Goal: Check status: Check status

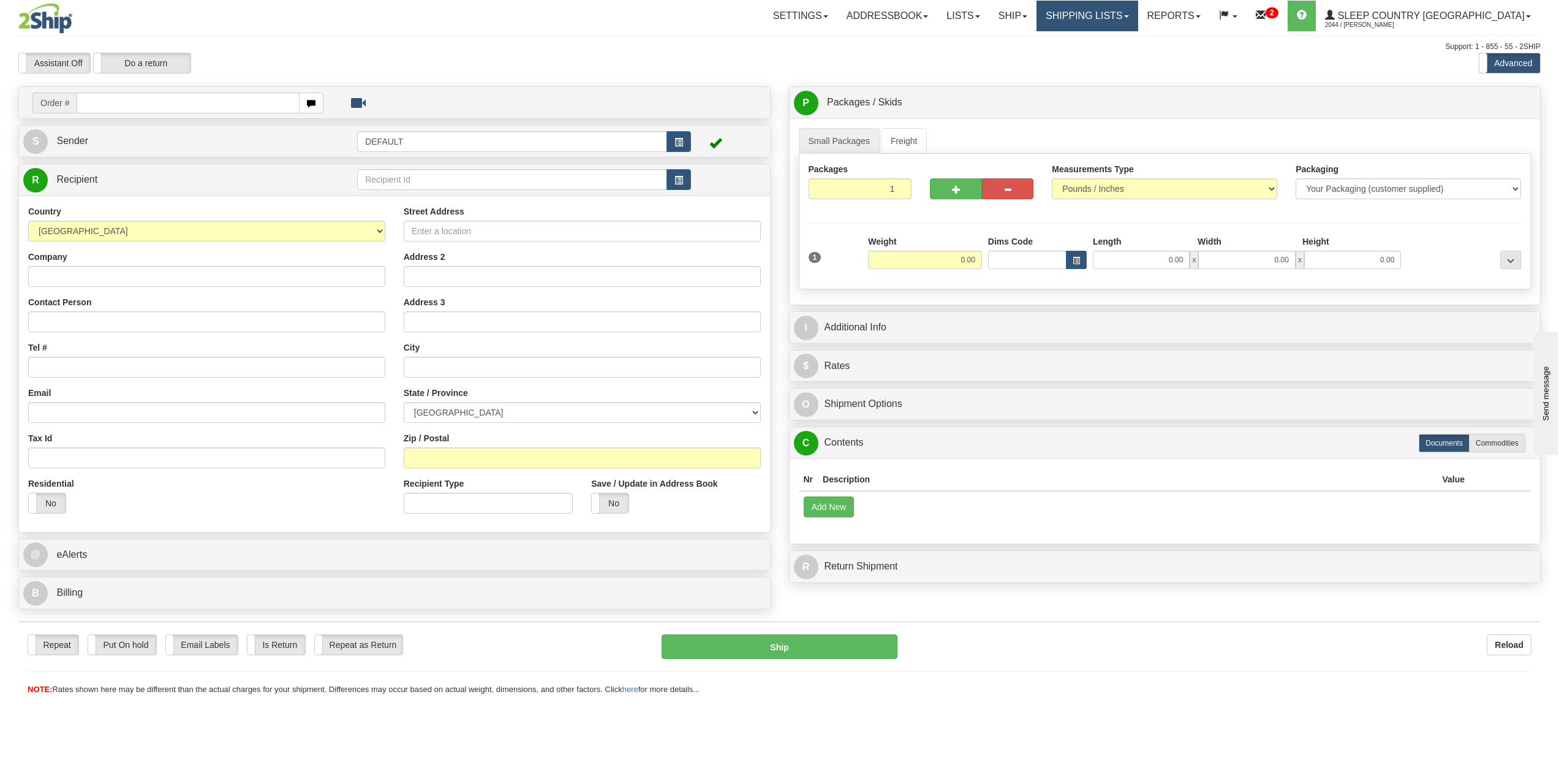
click at [1137, 15] on link "Shipping lists" at bounding box center [1087, 16] width 101 height 30
click at [1125, 60] on span "Search Shipment History" at bounding box center [1078, 59] width 95 height 10
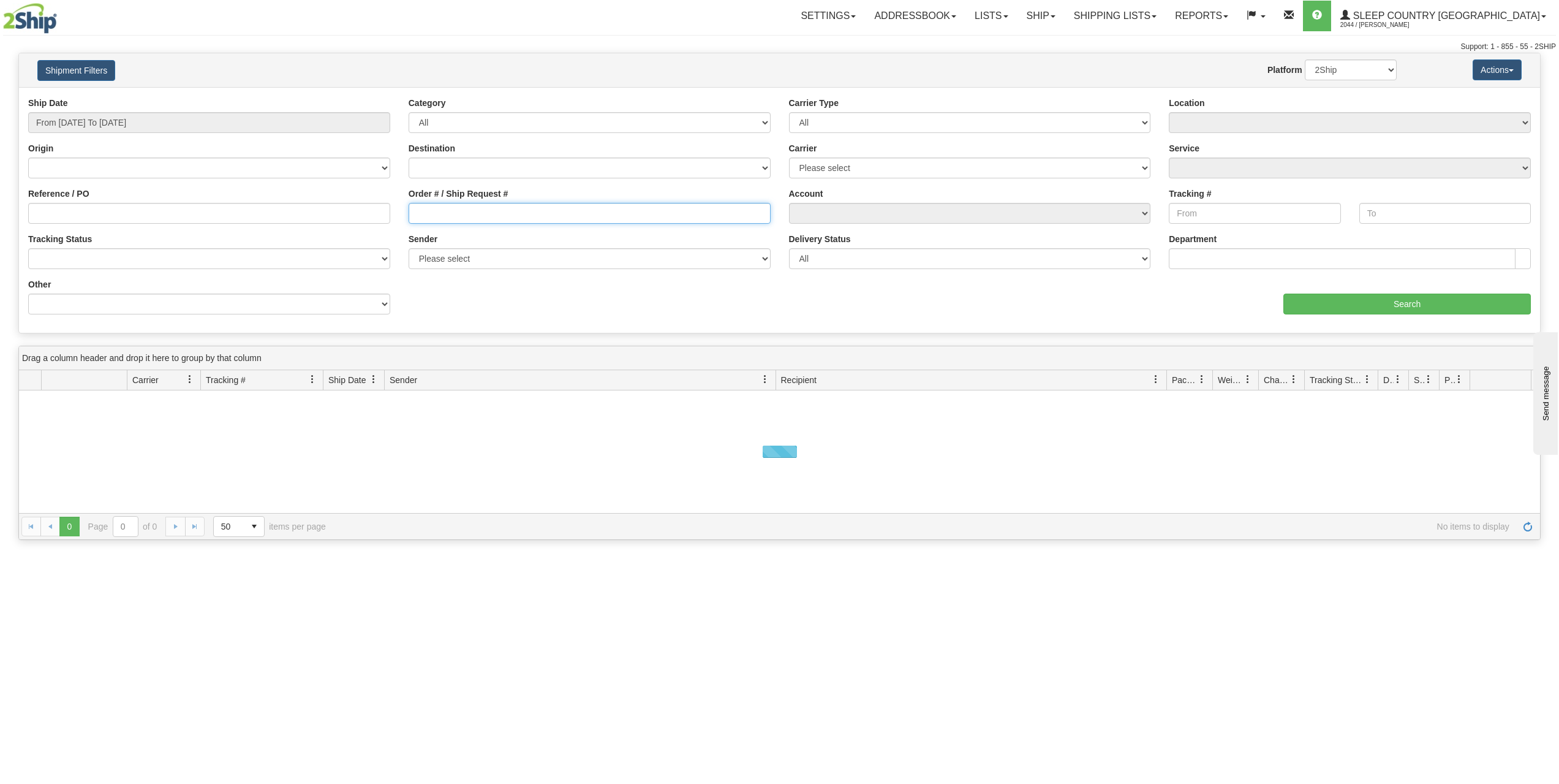
click at [491, 212] on input "Order # / Ship Request #" at bounding box center [590, 212] width 362 height 21
paste input "9000I027995"
type input "9000I027995"
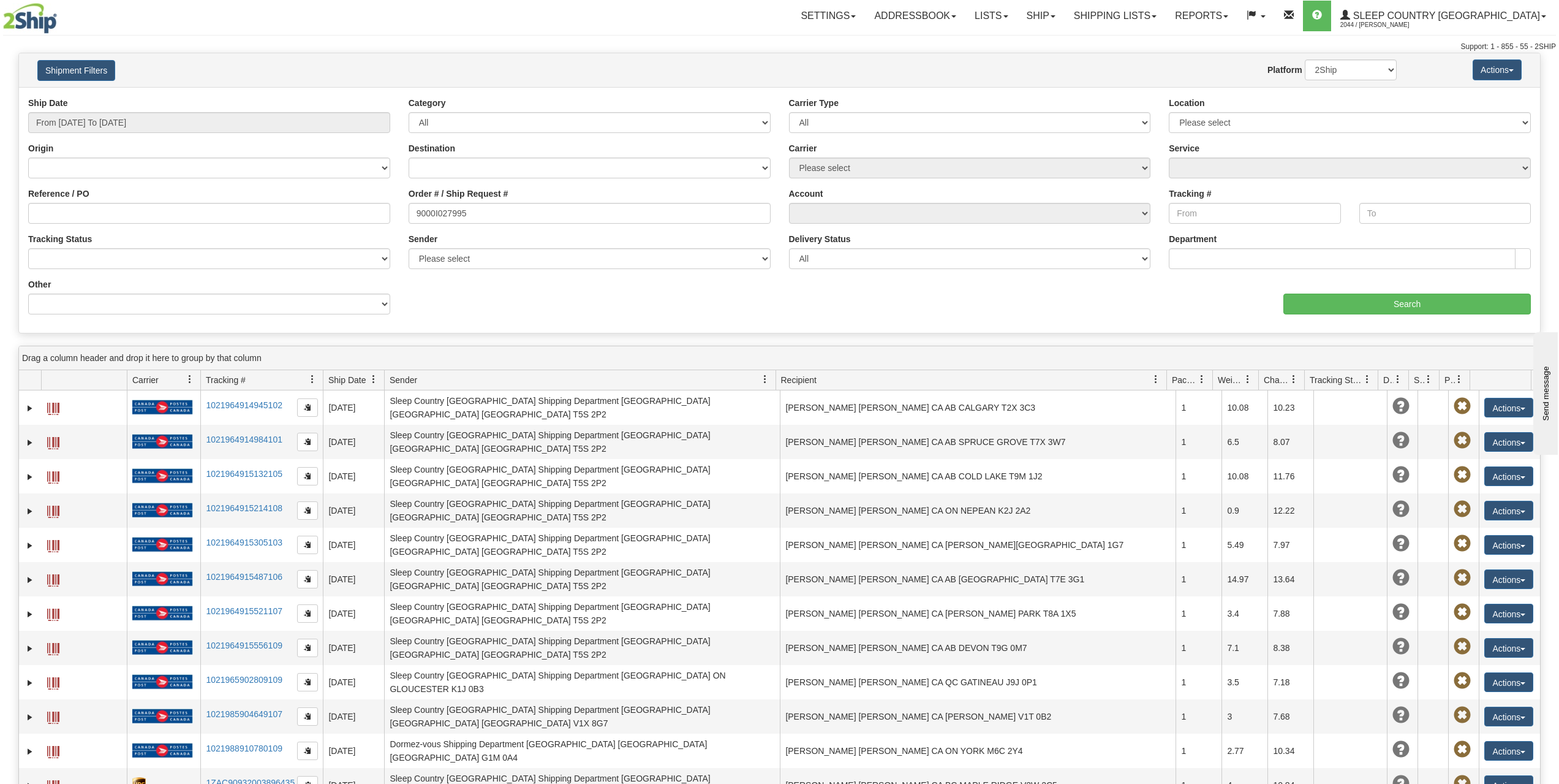
click at [190, 107] on div "Ship Date From 08/24/2025 To 08/25/2025" at bounding box center [209, 115] width 362 height 36
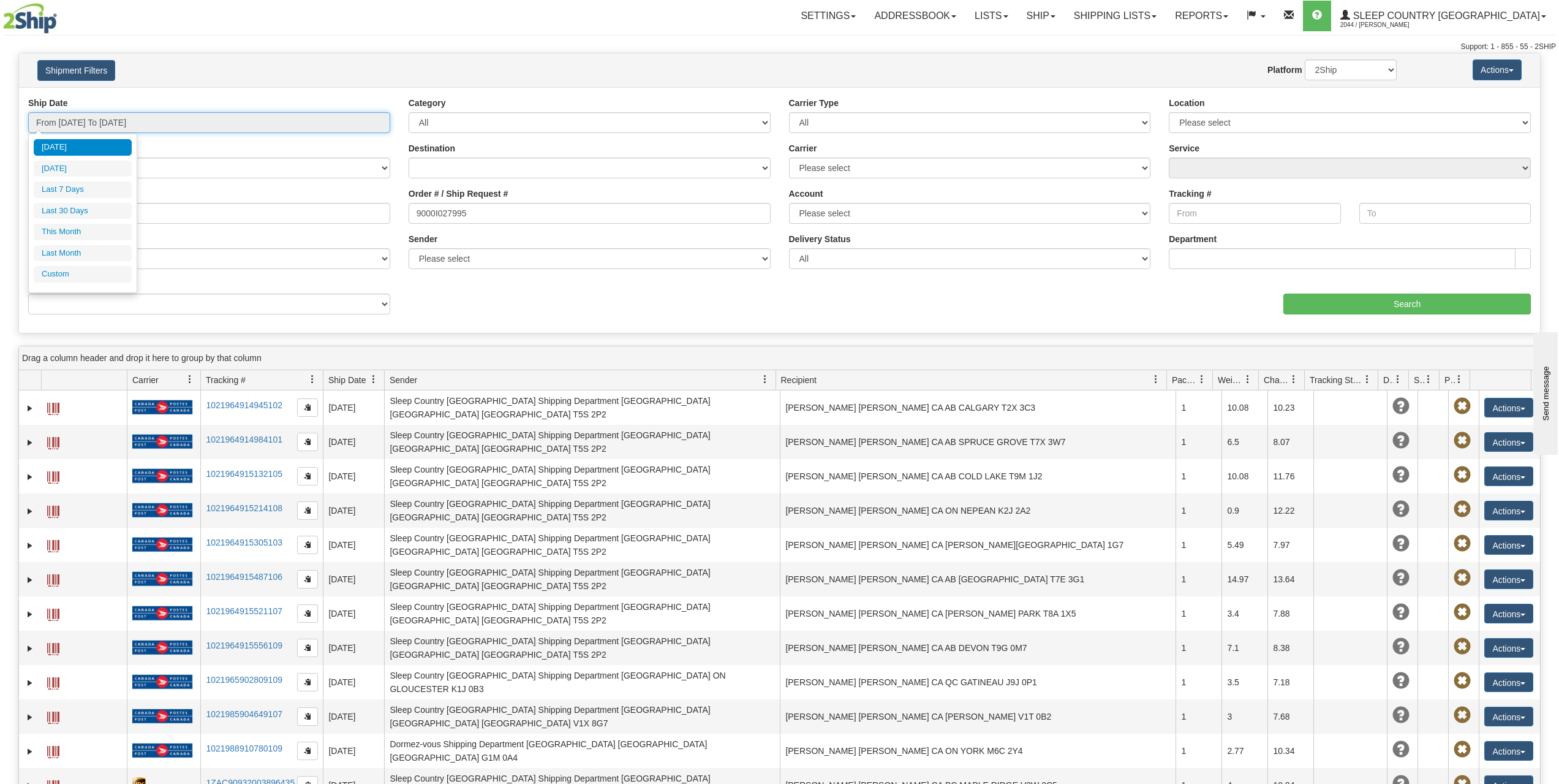
click at [194, 114] on input "From 08/24/2025 To 08/25/2025" at bounding box center [209, 122] width 362 height 21
click at [89, 215] on li "Last 30 Days" at bounding box center [83, 211] width 98 height 16
type input "From 07/27/2025 To 08/25/2025"
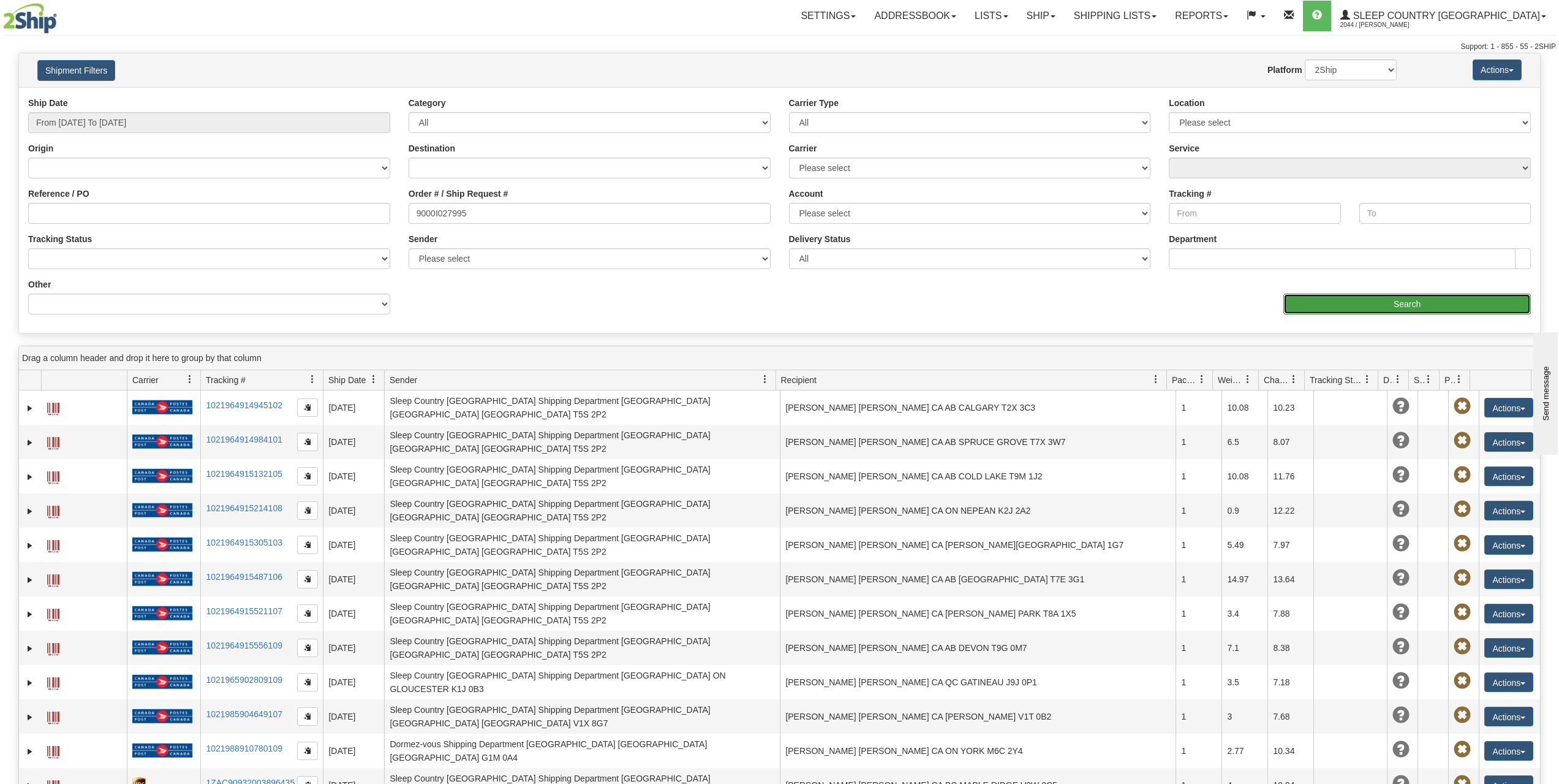
click at [1406, 303] on input "Search" at bounding box center [1407, 303] width 248 height 21
